Goal: Information Seeking & Learning: Learn about a topic

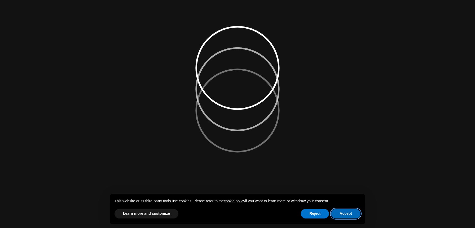
click at [348, 216] on button "Accept" at bounding box center [345, 214] width 29 height 10
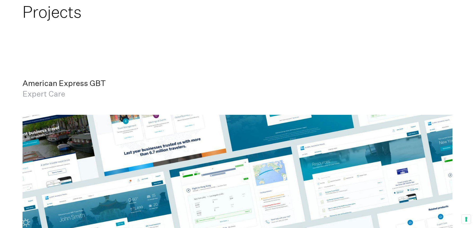
scroll to position [1301, 0]
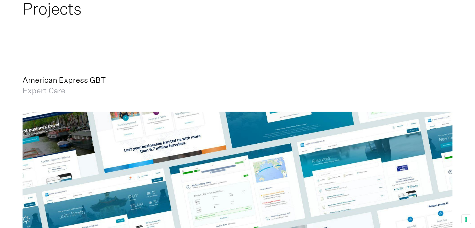
click at [53, 92] on span "Expert Care" at bounding box center [44, 90] width 43 height 9
click at [57, 88] on span "Expert Care" at bounding box center [44, 90] width 43 height 9
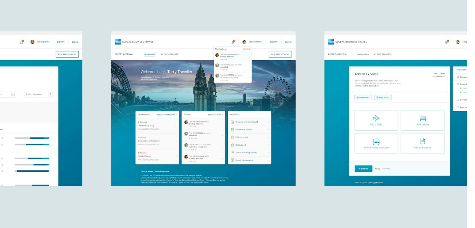
scroll to position [1845, 0]
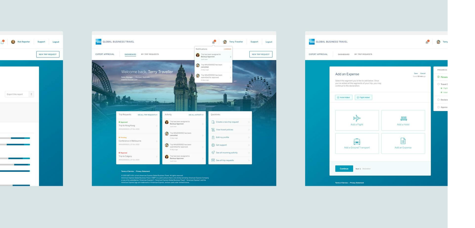
click at [320, 112] on img at bounding box center [238, 108] width 430 height 242
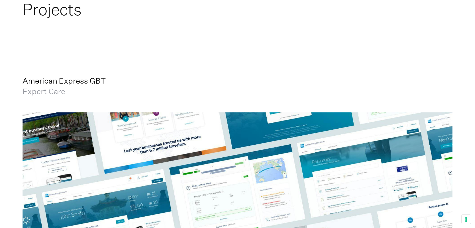
scroll to position [1299, 0]
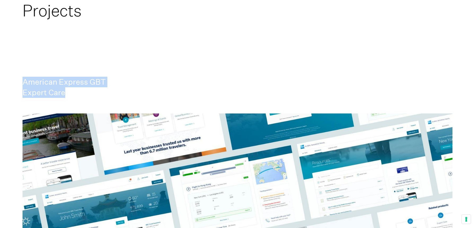
drag, startPoint x: 66, startPoint y: 94, endPoint x: 15, endPoint y: 83, distance: 52.0
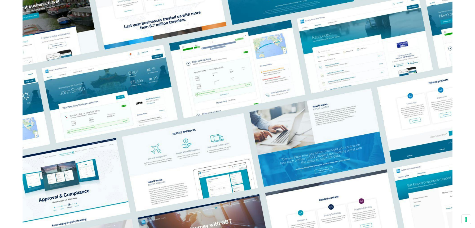
scroll to position [1428, 0]
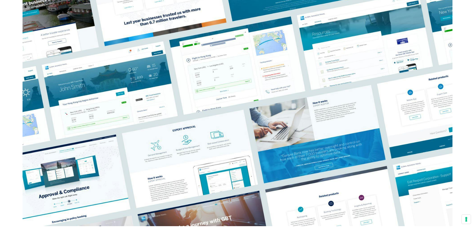
click at [102, 82] on img at bounding box center [238, 106] width 430 height 242
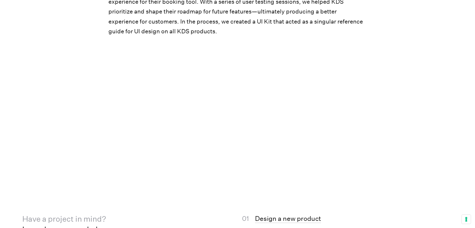
scroll to position [3525, 0]
